Goal: Transaction & Acquisition: Purchase product/service

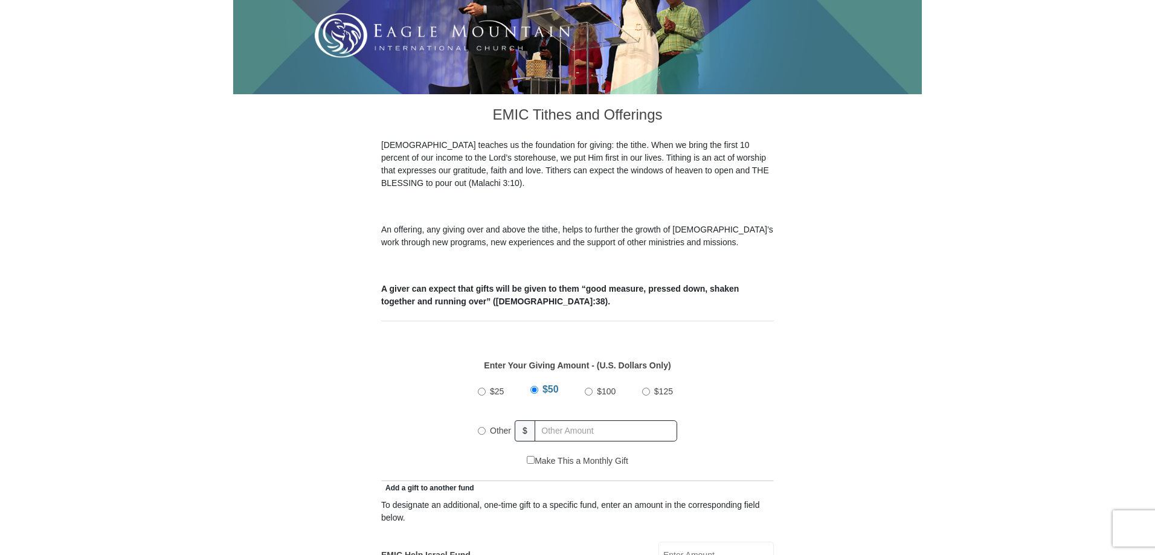
scroll to position [302, 0]
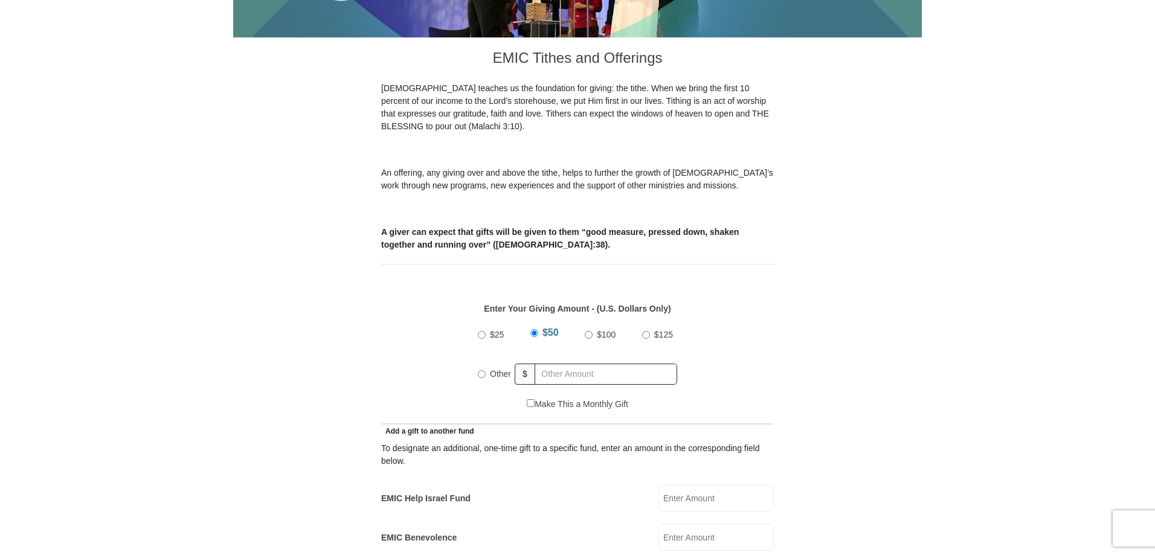
click at [480, 370] on input "Other" at bounding box center [482, 374] width 8 height 8
radio input "true"
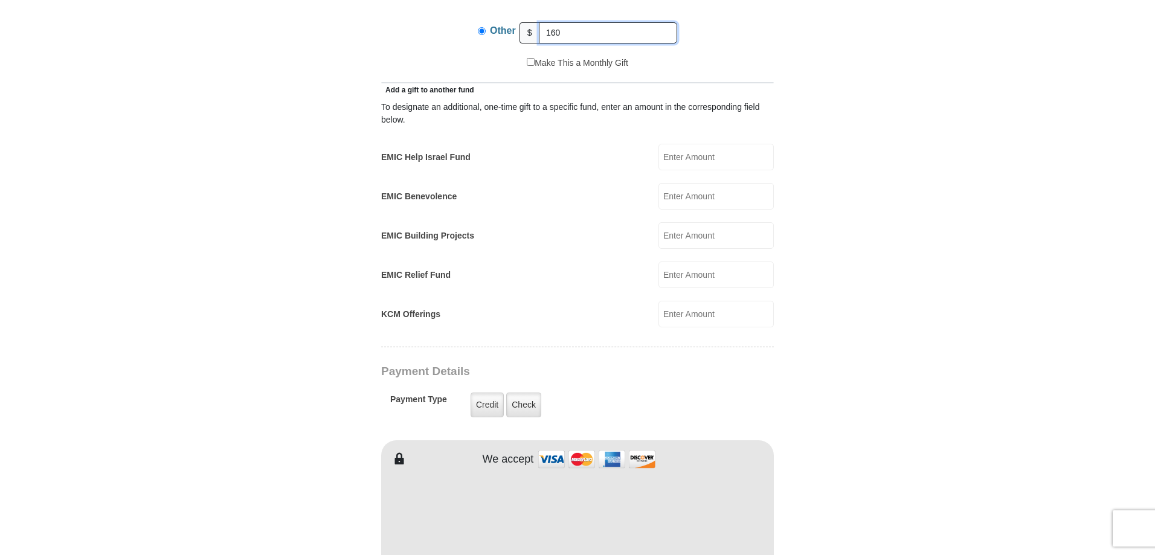
scroll to position [664, 0]
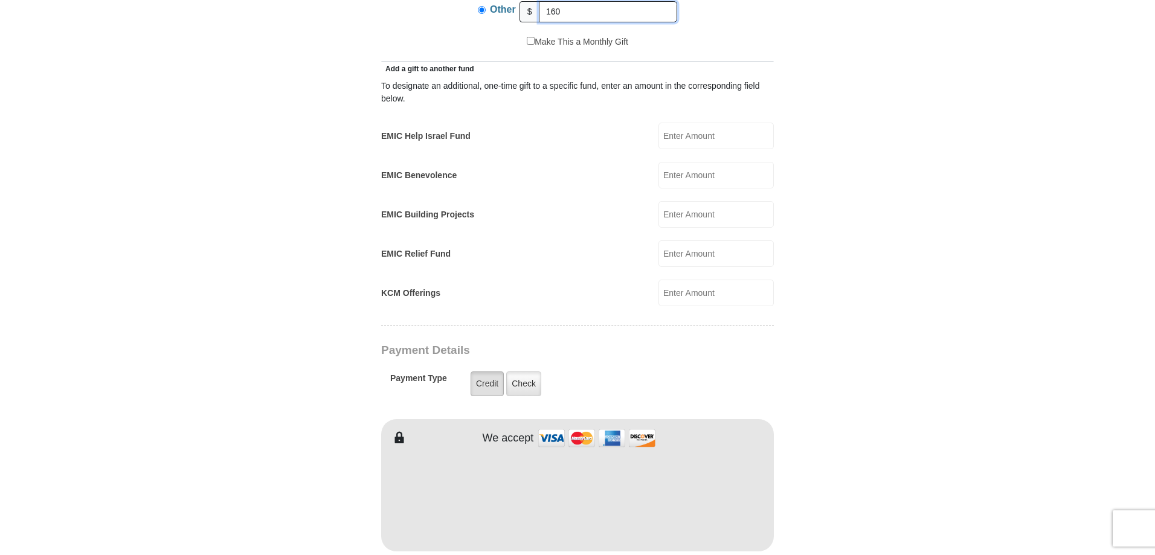
type input "160"
click at [486, 371] on label "Credit" at bounding box center [487, 383] width 33 height 25
click at [0, 0] on input "Credit" at bounding box center [0, 0] width 0 height 0
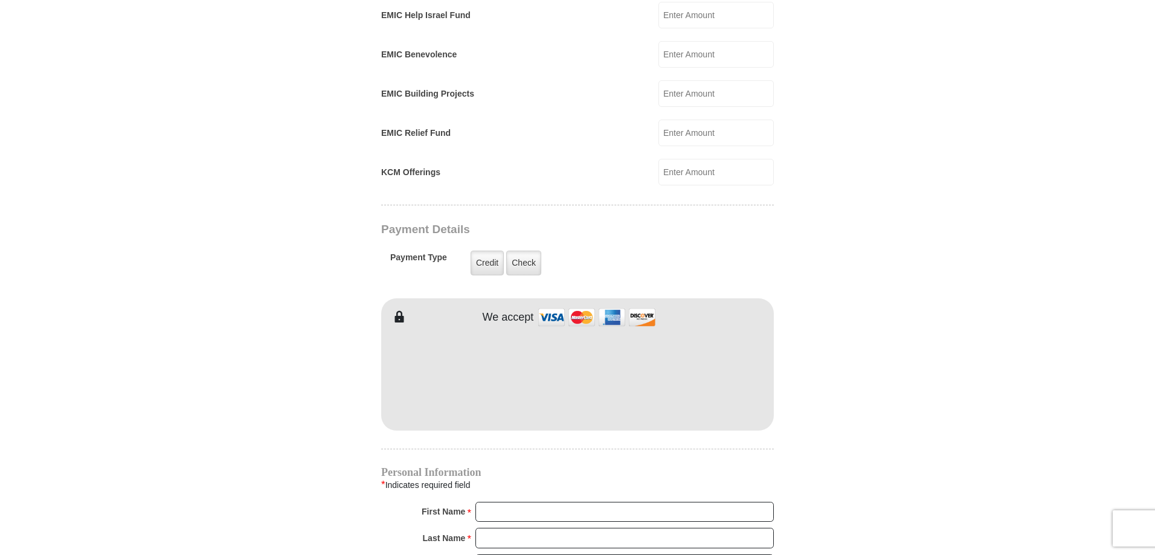
scroll to position [846, 0]
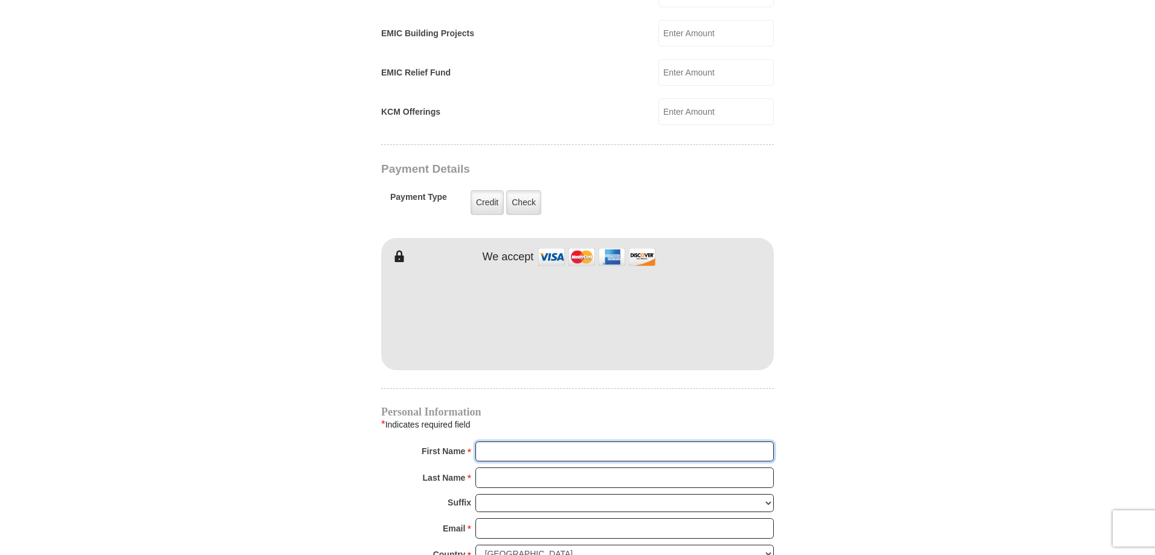
click at [541, 442] on input "First Name *" at bounding box center [624, 452] width 298 height 21
type input "[PERSON_NAME] and [PERSON_NAME]"
click at [543, 468] on input "Last Name *" at bounding box center [624, 478] width 298 height 21
type input "[PERSON_NAME]"
click at [522, 518] on input "Email *" at bounding box center [624, 528] width 298 height 21
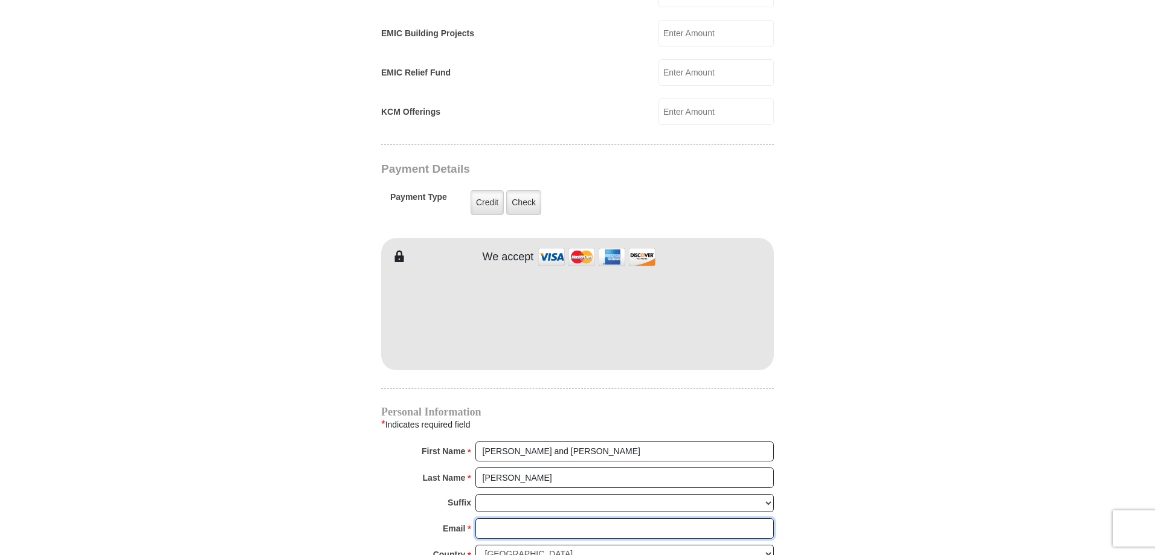
type input "[EMAIL_ADDRESS][DOMAIN_NAME]"
type input "[STREET_ADDRESS]"
type input "[GEOGRAPHIC_DATA]"
select select "MI"
type input "49727"
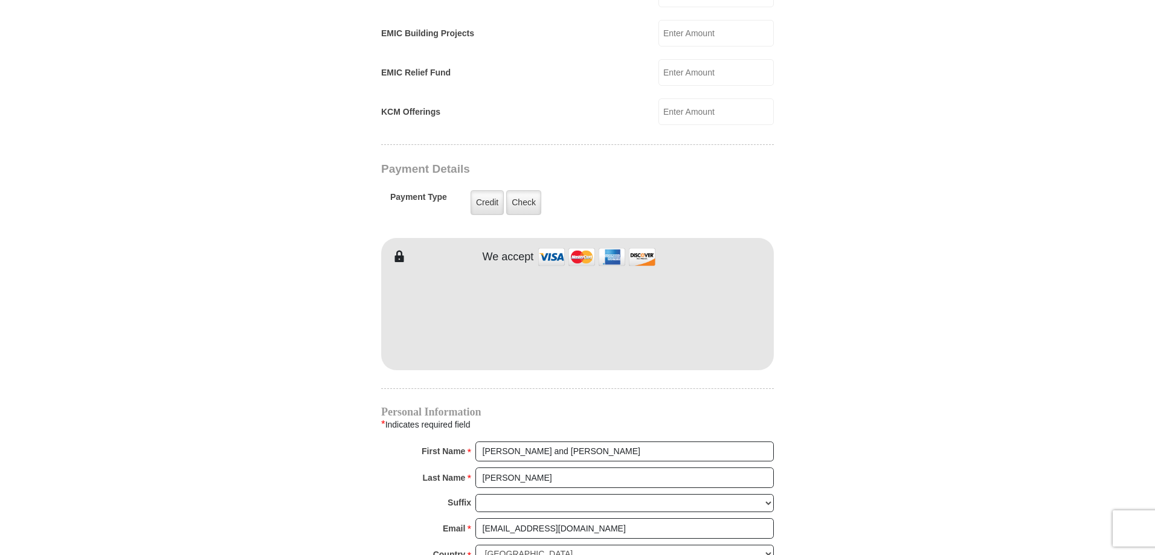
type input "2313300490"
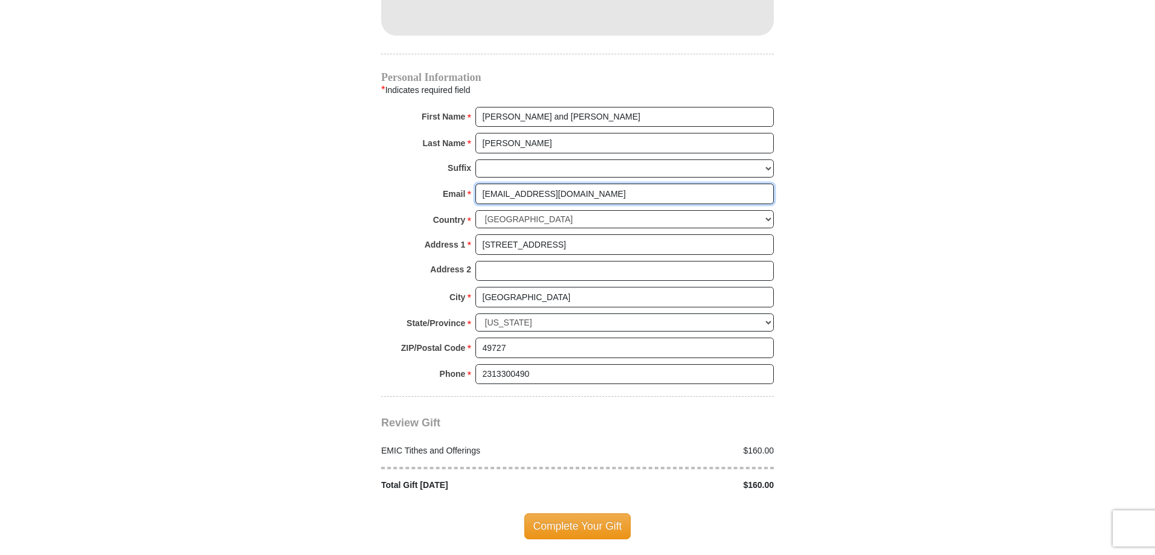
scroll to position [1208, 0]
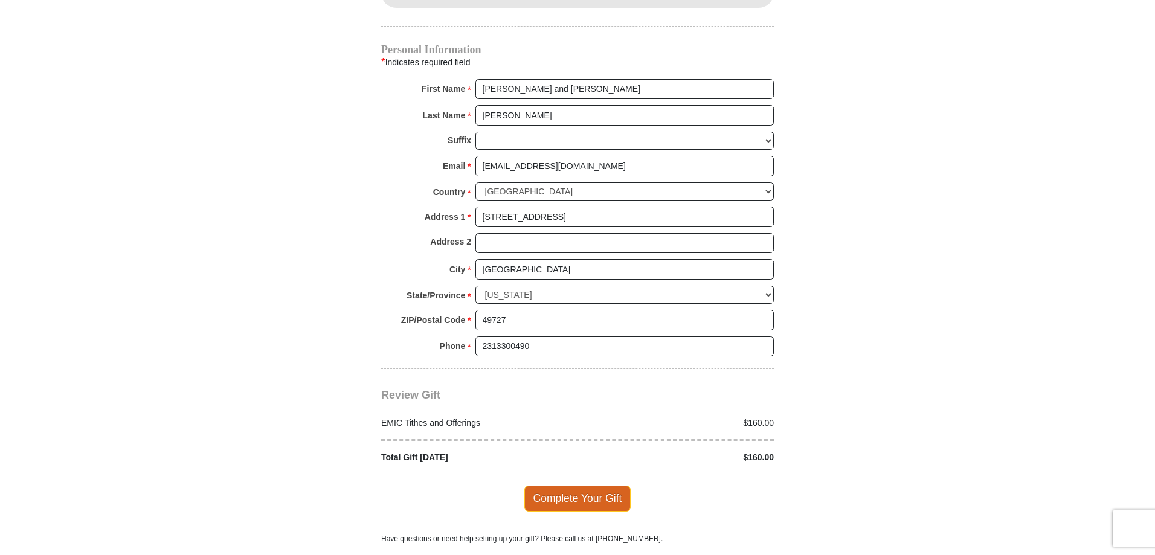
click at [591, 486] on span "Complete Your Gift" at bounding box center [577, 498] width 107 height 25
